Goal: Complete application form

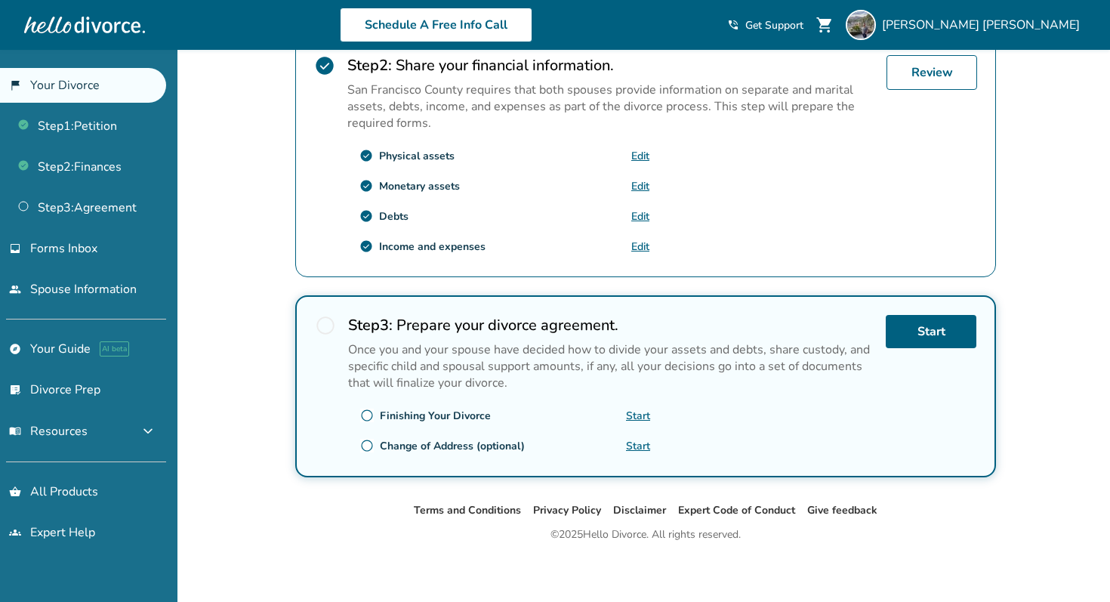
scroll to position [390, 0]
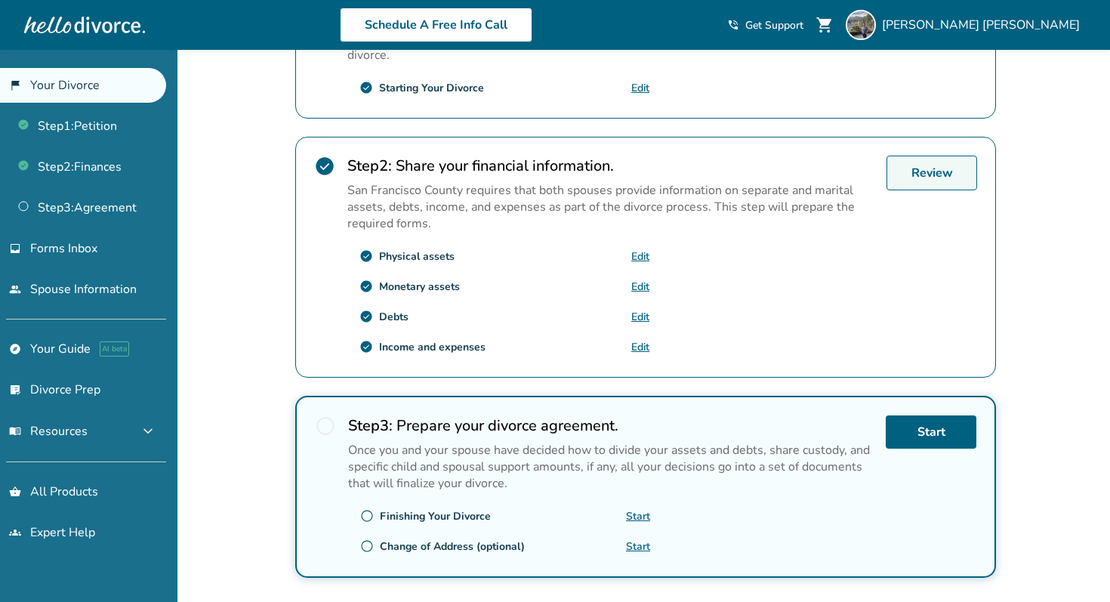
click at [933, 168] on link "Review" at bounding box center [932, 173] width 91 height 35
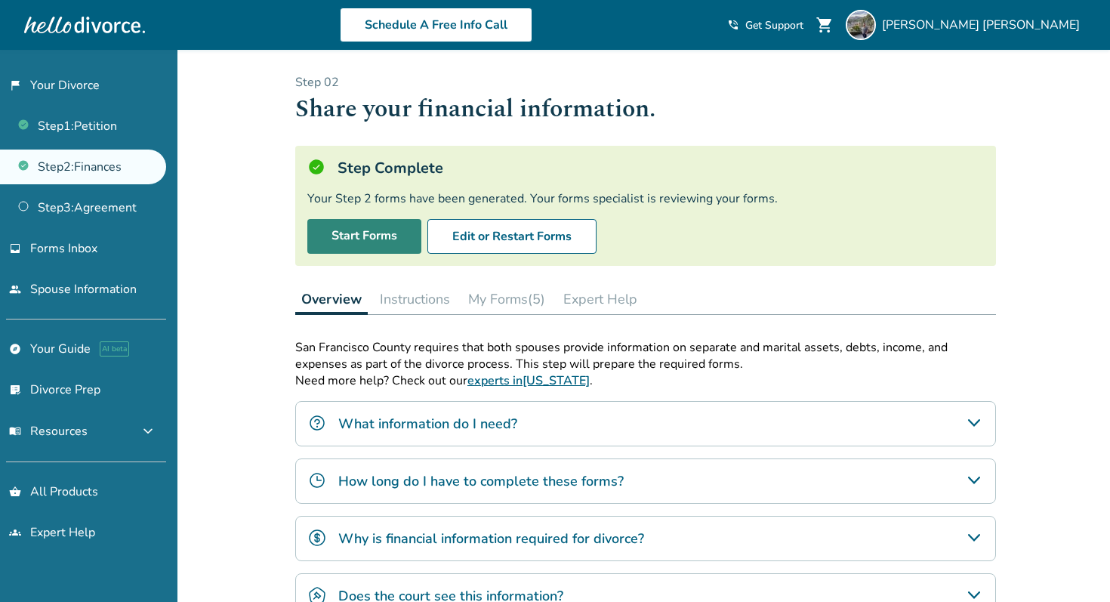
scroll to position [34, 0]
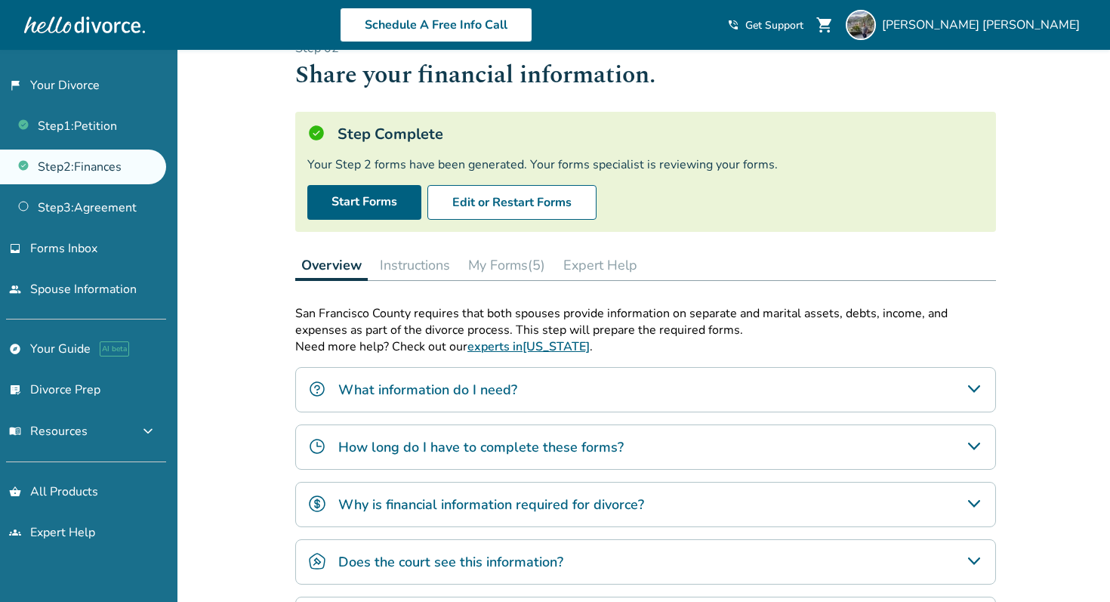
click at [525, 270] on button "My Forms (5)" at bounding box center [506, 265] width 89 height 30
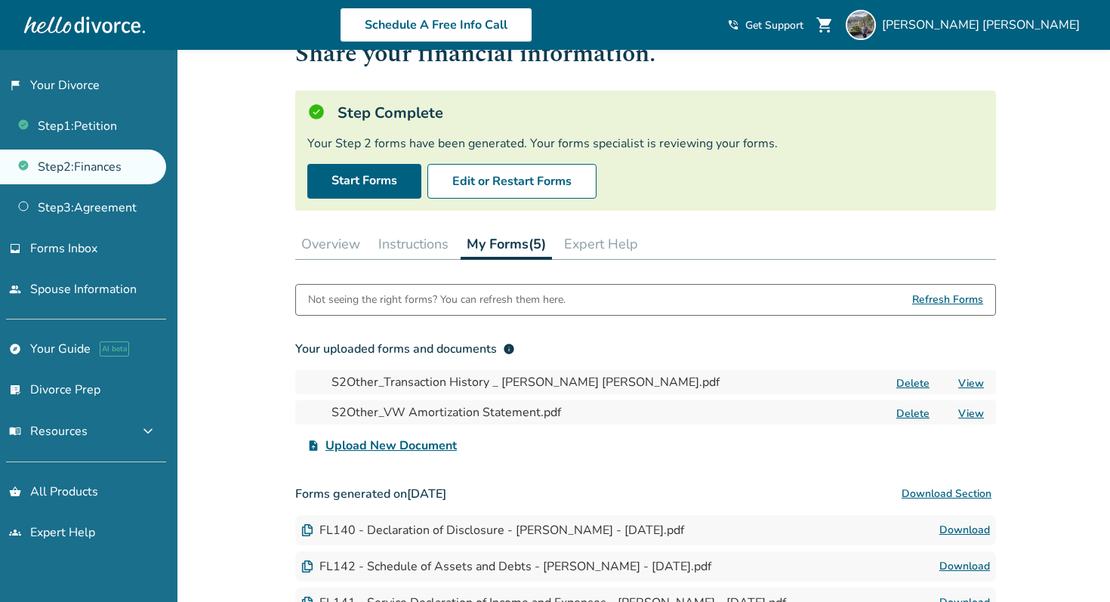
scroll to position [53, 0]
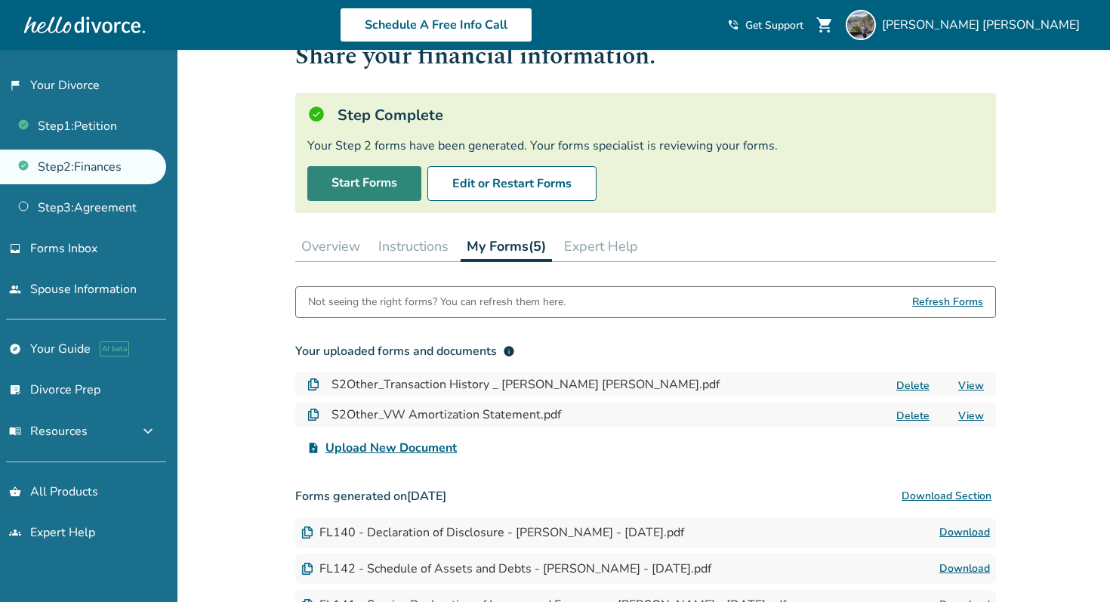
click at [391, 185] on link "Start Forms" at bounding box center [364, 183] width 114 height 35
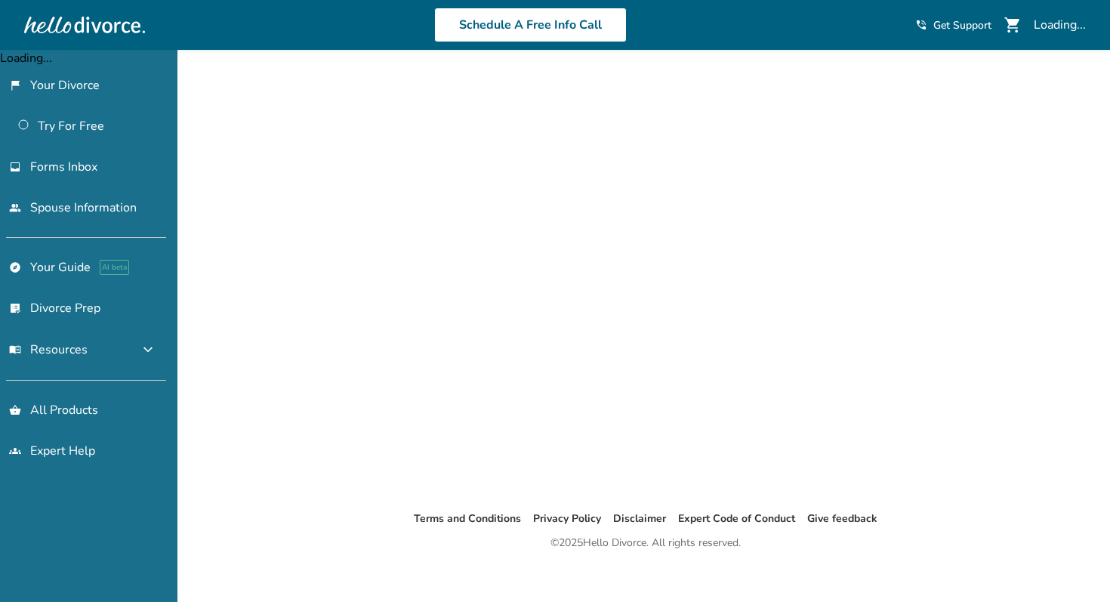
scroll to position [37, 0]
